Goal: Task Accomplishment & Management: Use online tool/utility

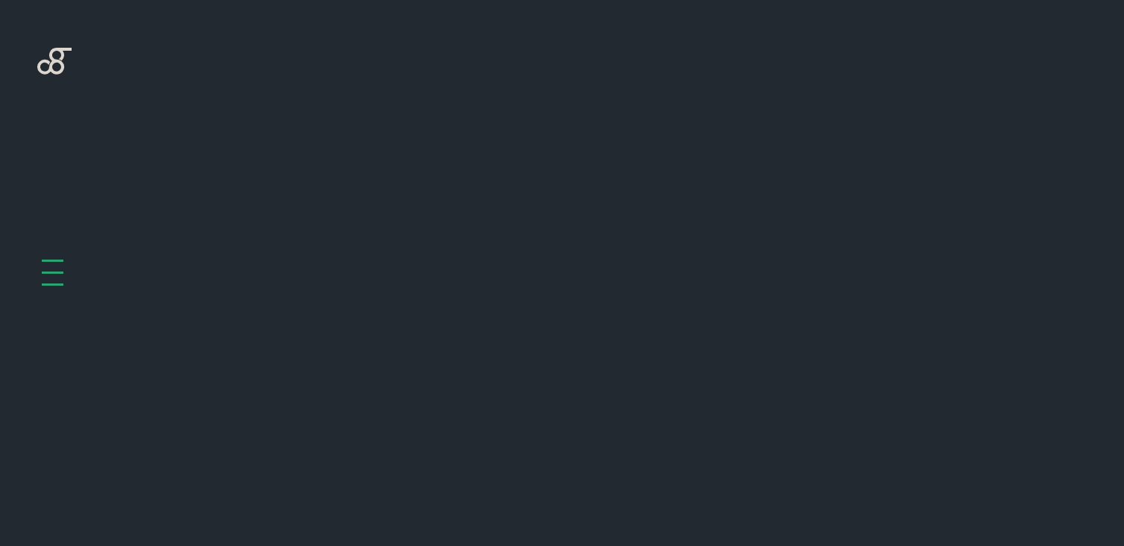
scroll to position [595, 0]
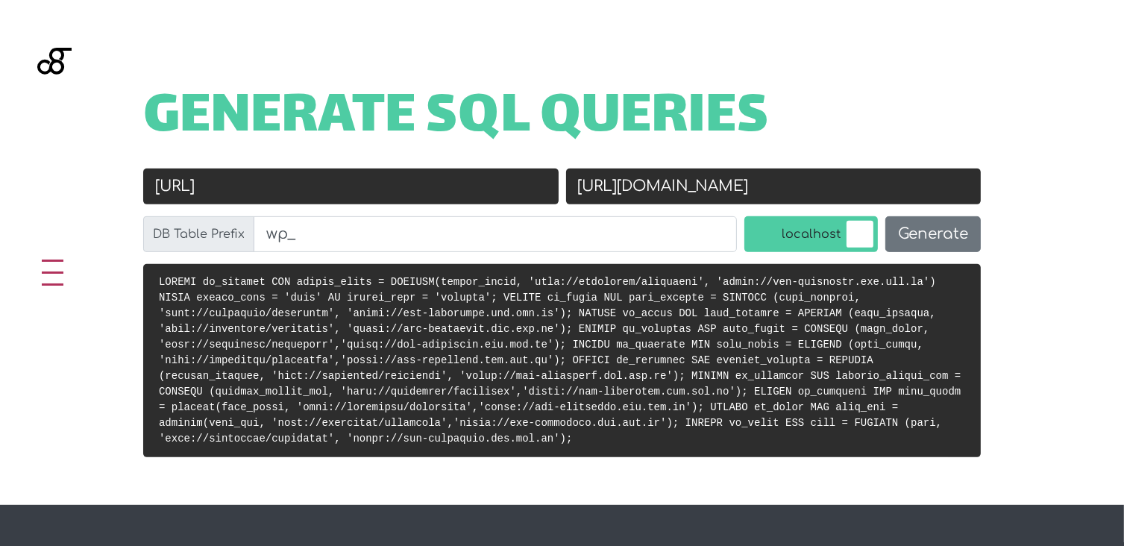
click at [453, 172] on input "http://localhost/rheinmann" at bounding box center [350, 187] width 415 height 36
paste input "[URL][DOMAIN_NAME]"
drag, startPoint x: 348, startPoint y: 185, endPoint x: 121, endPoint y: 186, distance: 226.7
click at [121, 186] on div "Old URL http://localhost/rheinmann https://stg-tlc.ids.com.lb/ New URL https://…" at bounding box center [561, 216] width 897 height 95
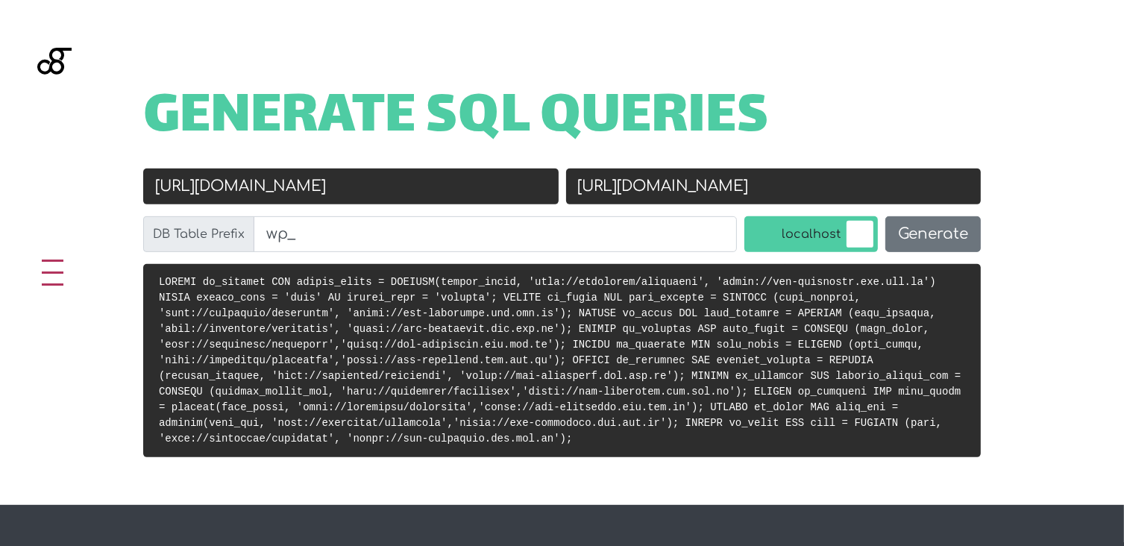
type input "[URL][DOMAIN_NAME]"
click at [625, 184] on input "https://stg-rheinmann.ids.com.lb" at bounding box center [773, 187] width 415 height 36
paste input "://localhost/rheinmann"
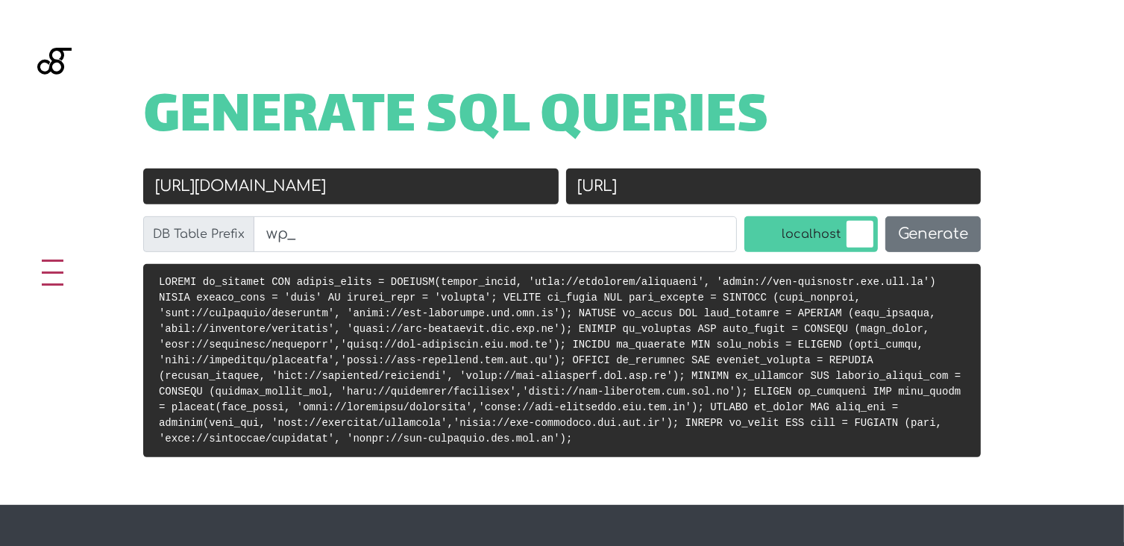
click at [779, 190] on input "http://localhost/rheinmann" at bounding box center [773, 187] width 415 height 36
type input "[URL]"
click at [931, 233] on button "Generate" at bounding box center [932, 234] width 95 height 36
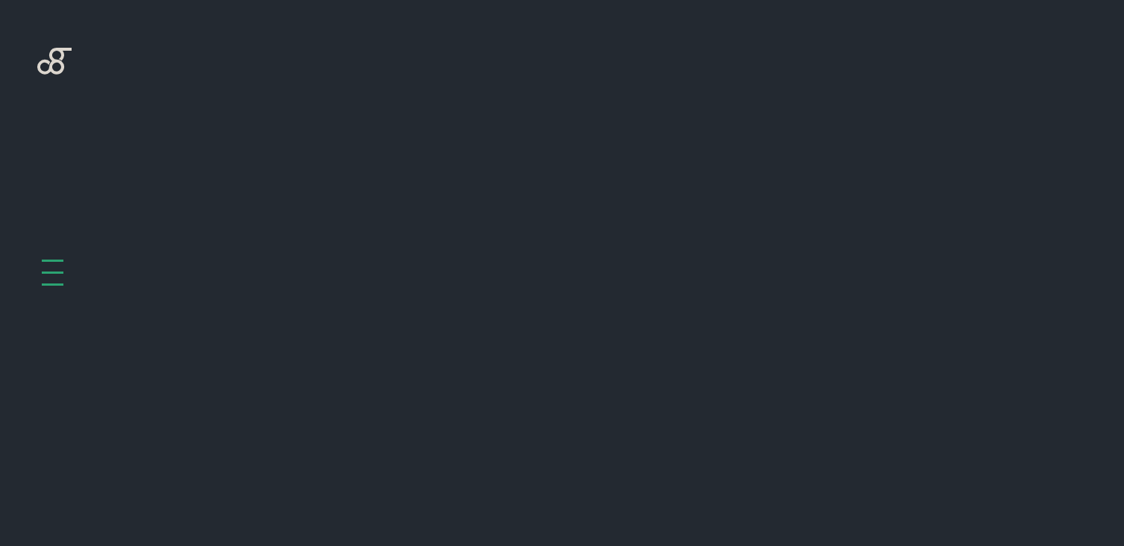
scroll to position [595, 0]
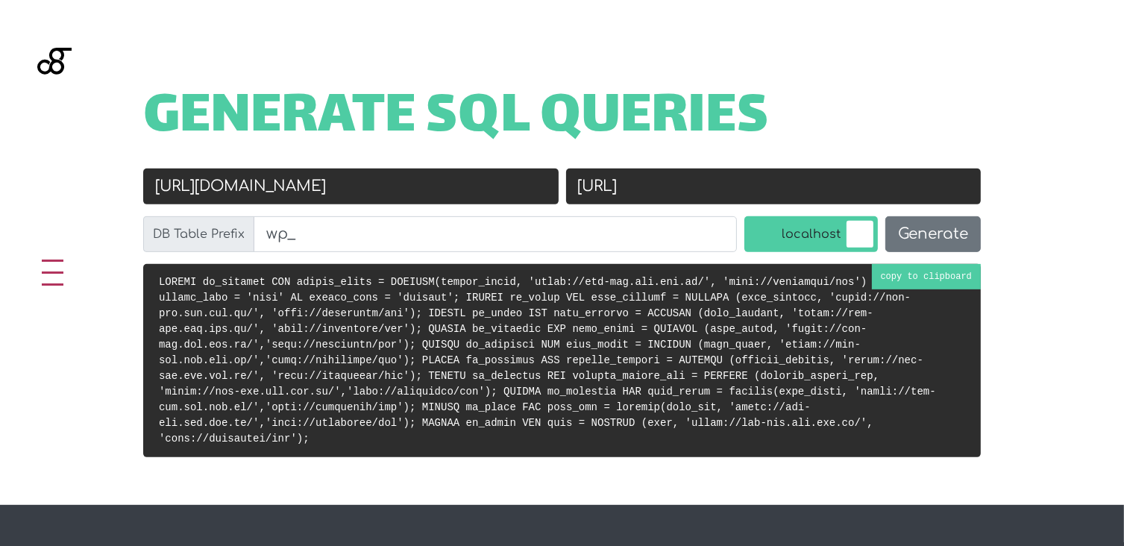
click at [916, 280] on code at bounding box center [547, 360] width 777 height 169
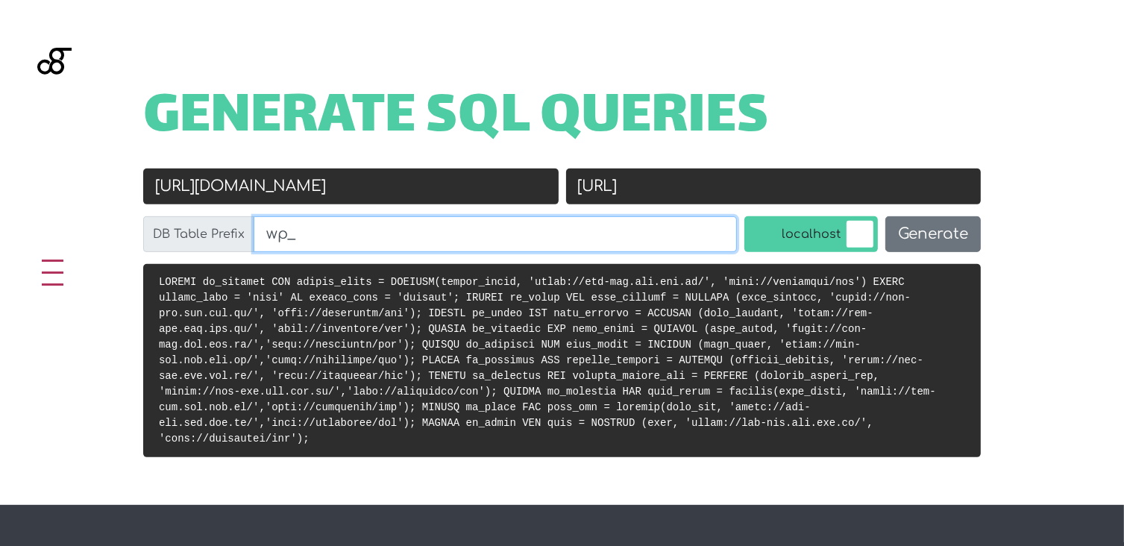
drag, startPoint x: 281, startPoint y: 234, endPoint x: 239, endPoint y: 234, distance: 41.8
click at [239, 234] on div "DB Table Prefix wp_" at bounding box center [440, 234] width 594 height 36
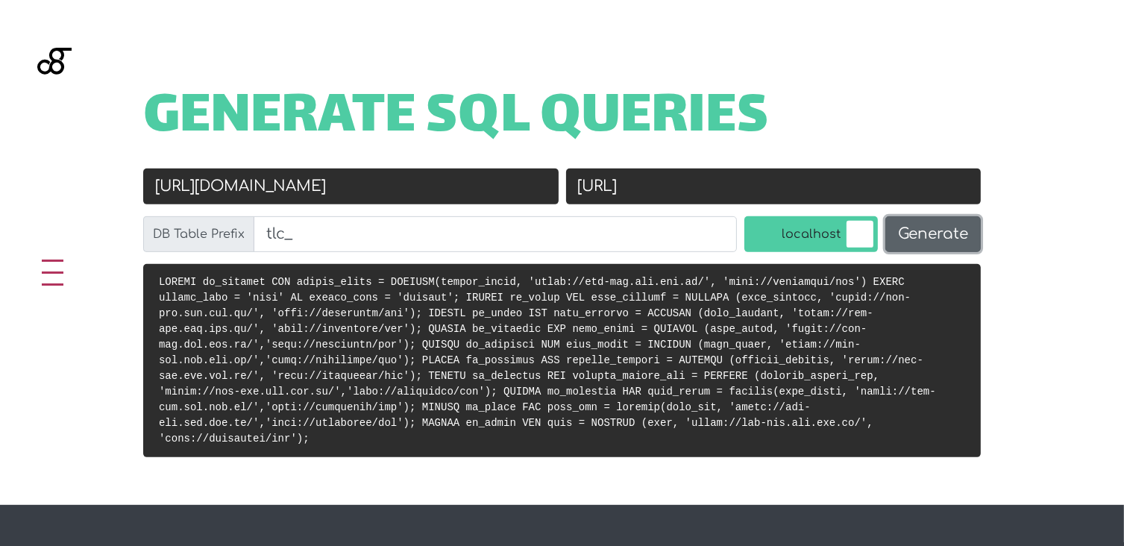
type input "tlc_"
click at [934, 242] on button "Generate" at bounding box center [932, 234] width 95 height 36
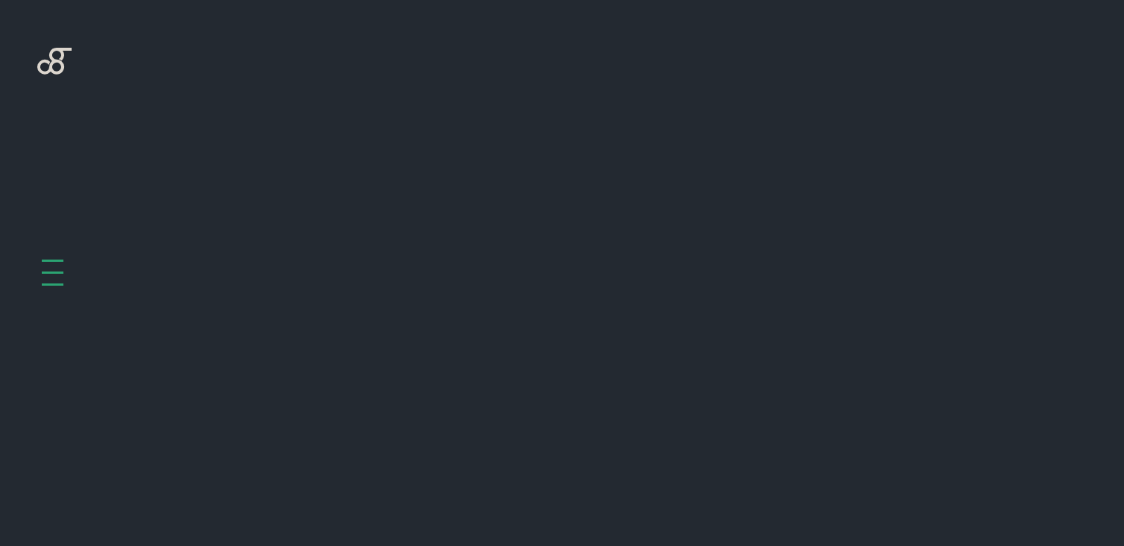
scroll to position [595, 0]
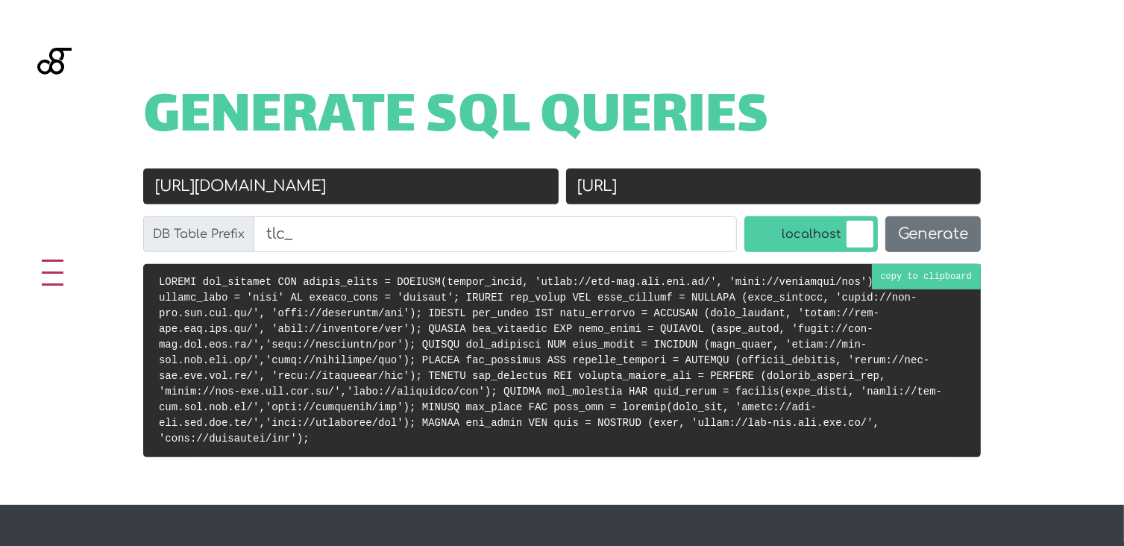
click at [920, 281] on code at bounding box center [550, 360] width 783 height 169
